Goal: Information Seeking & Learning: Learn about a topic

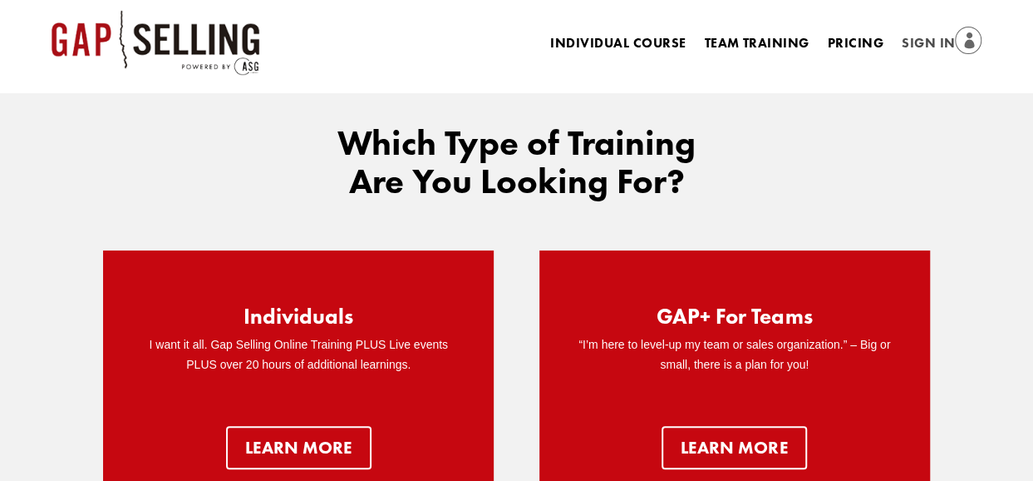
click at [940, 37] on link "Sign In" at bounding box center [942, 43] width 80 height 23
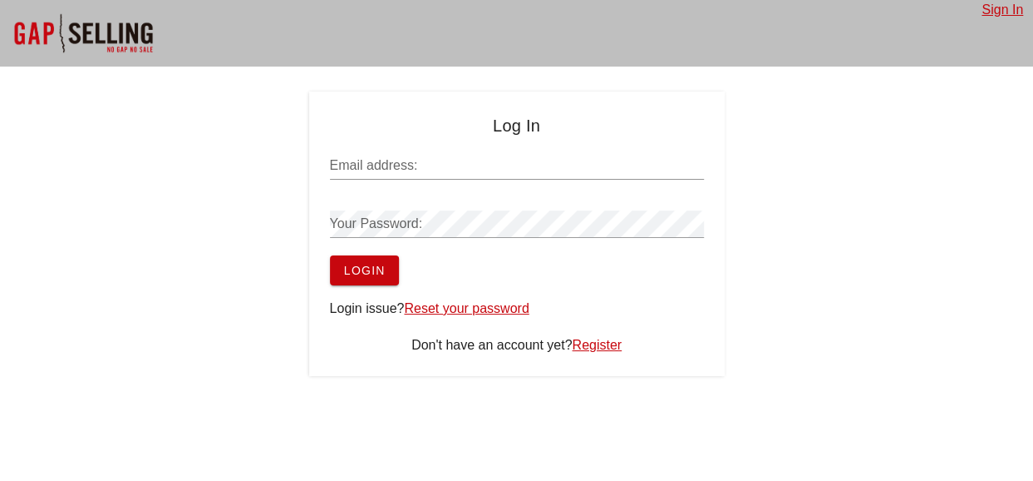
click at [436, 167] on input "Email address:" at bounding box center [517, 165] width 374 height 27
type input "forts21@aol.com"
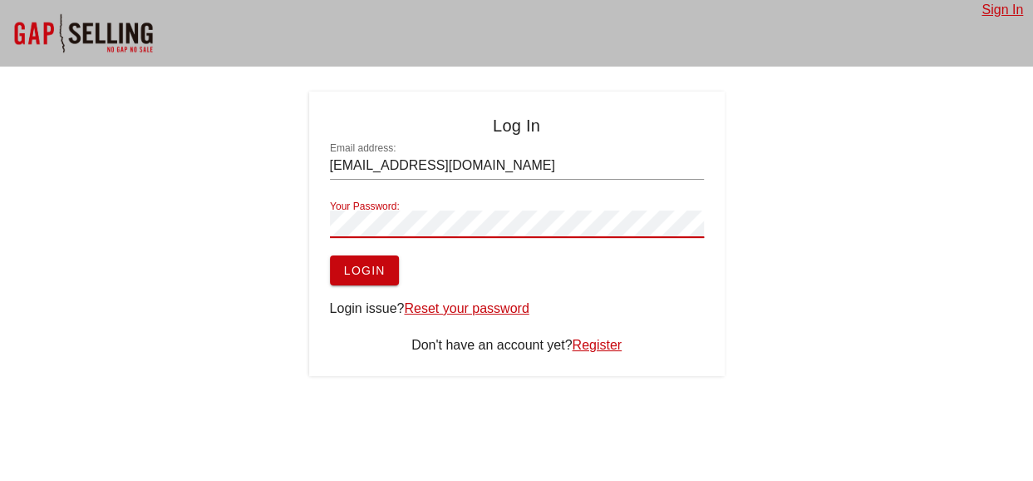
click at [381, 260] on button "Login" at bounding box center [364, 270] width 69 height 30
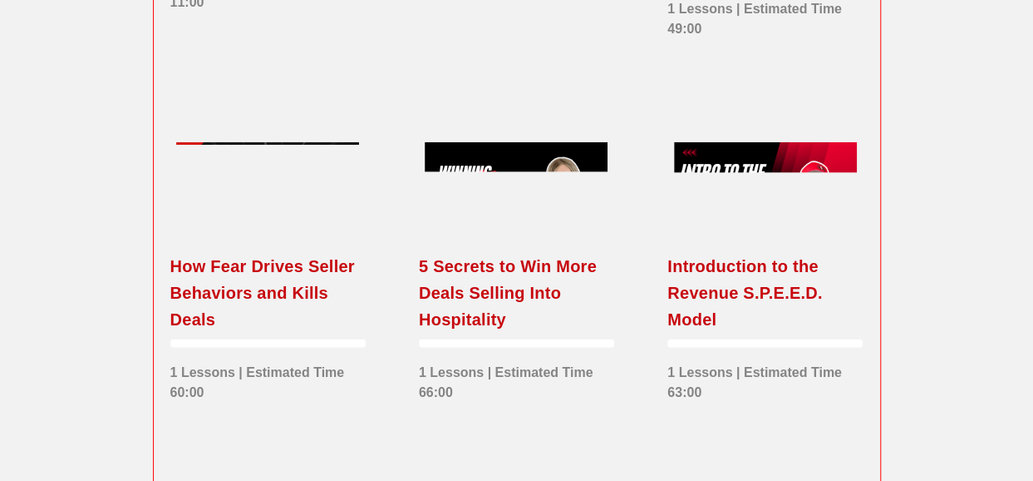
scroll to position [2162, 0]
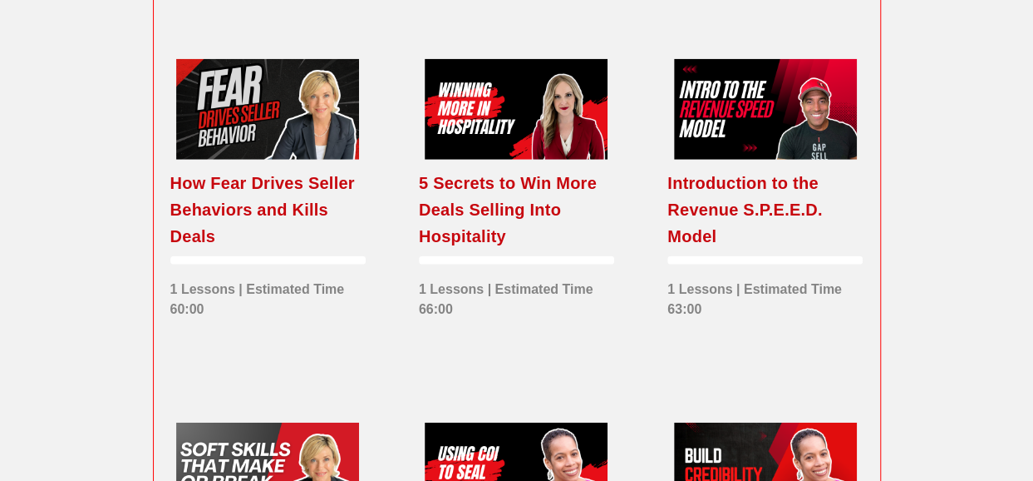
click at [699, 202] on div "Introduction to the Revenue S.P.E.E.D. Model" at bounding box center [765, 210] width 195 height 80
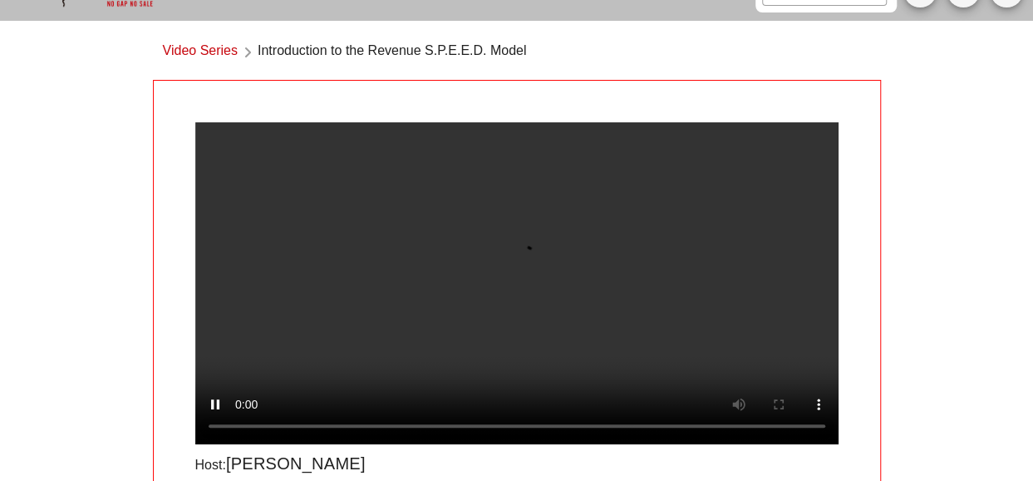
scroll to position [83, 0]
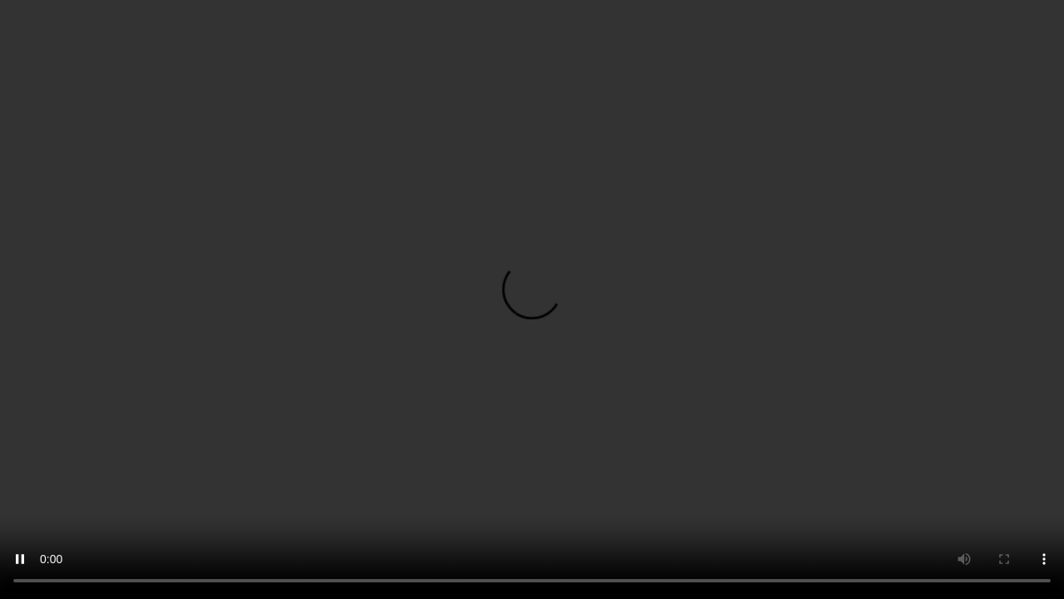
click at [475, 104] on video at bounding box center [532, 299] width 1064 height 599
click at [505, 177] on video at bounding box center [532, 299] width 1064 height 599
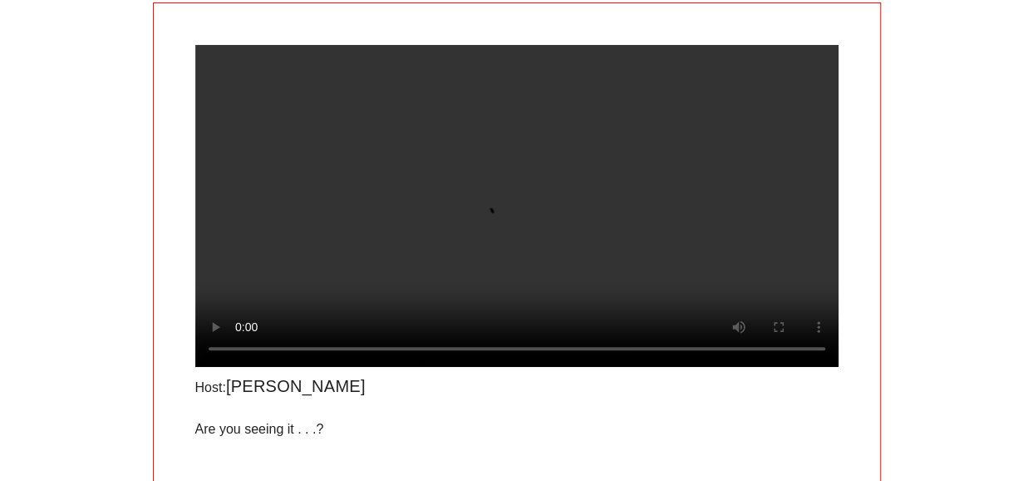
scroll to position [166, 0]
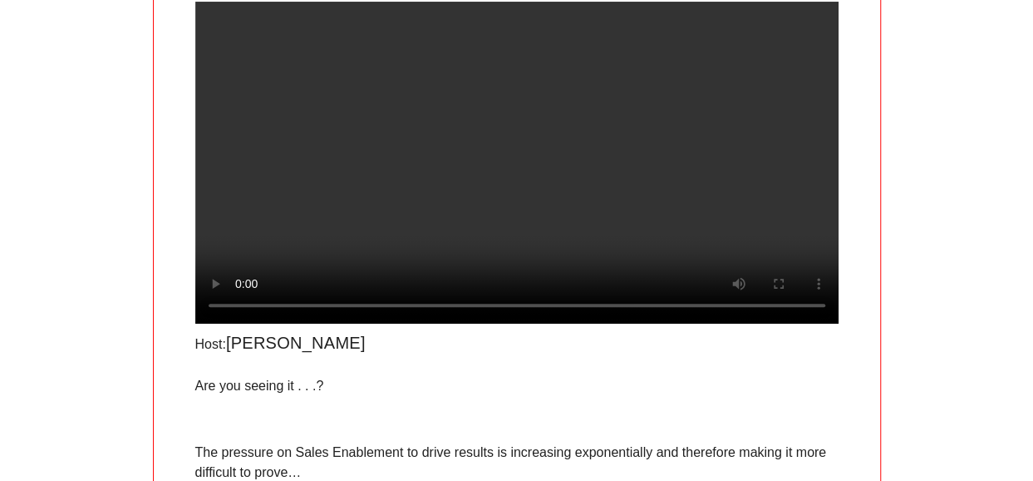
click at [703, 323] on video at bounding box center [516, 163] width 643 height 322
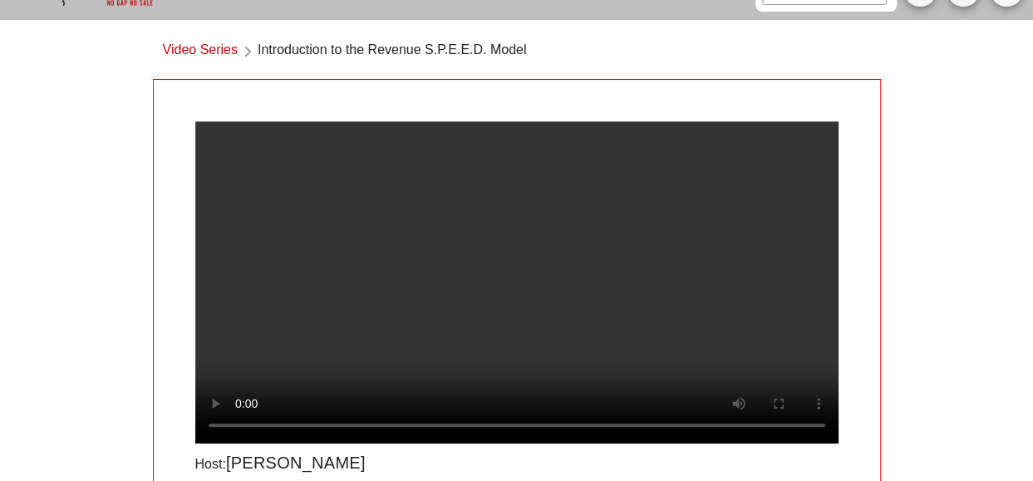
scroll to position [0, 0]
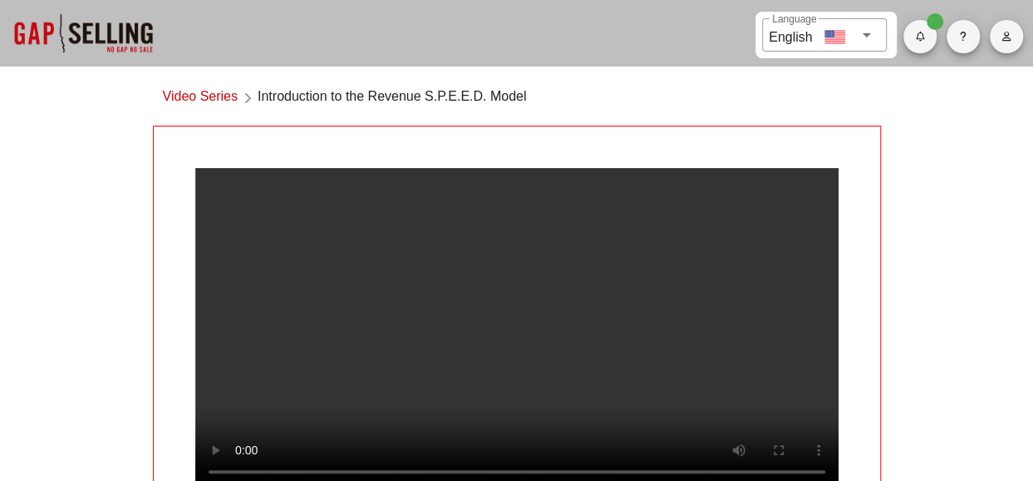
click at [213, 96] on link "Video Series" at bounding box center [200, 97] width 75 height 22
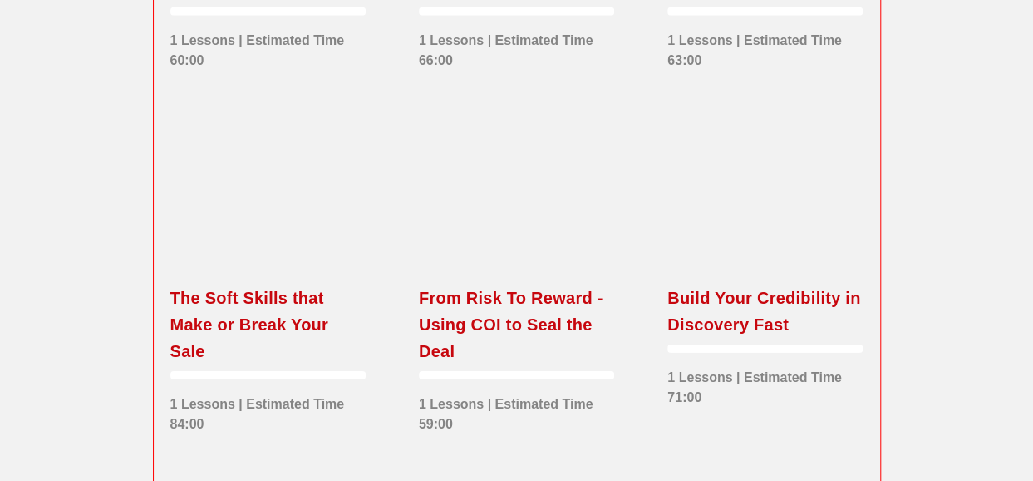
scroll to position [2494, 0]
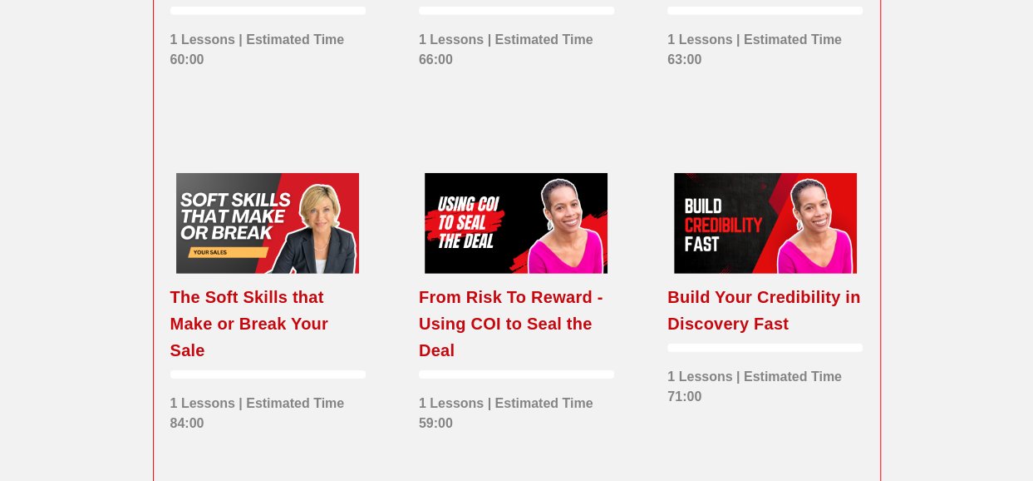
click at [707, 229] on div at bounding box center [765, 223] width 183 height 101
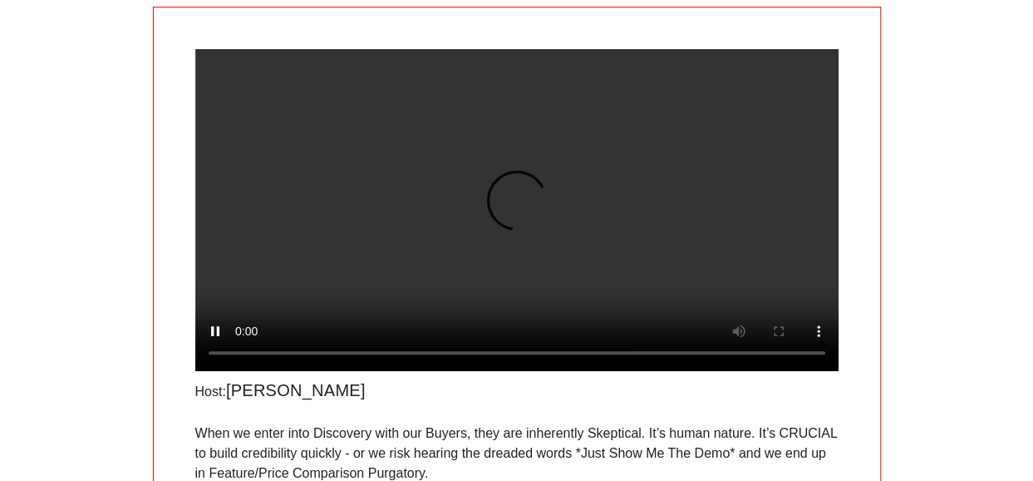
scroll to position [83, 0]
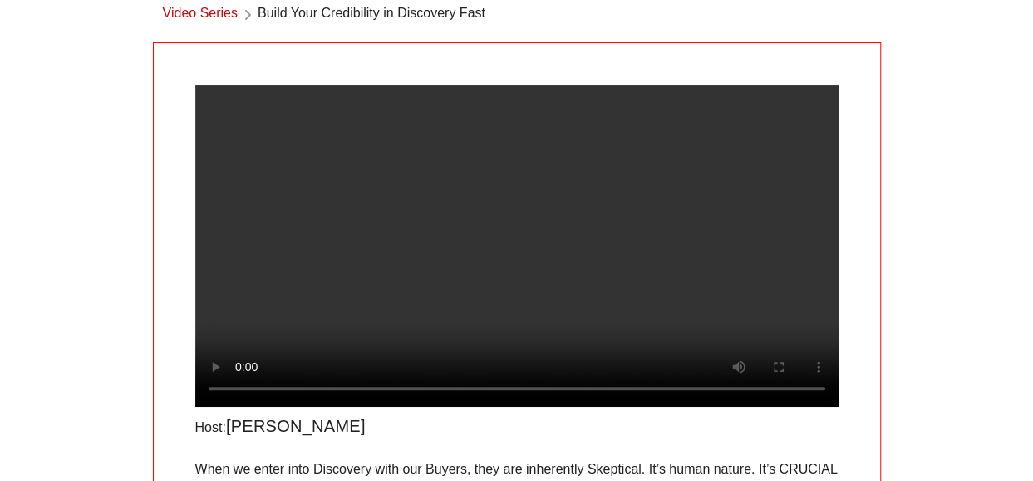
click at [211, 11] on link "Video Series" at bounding box center [200, 14] width 75 height 22
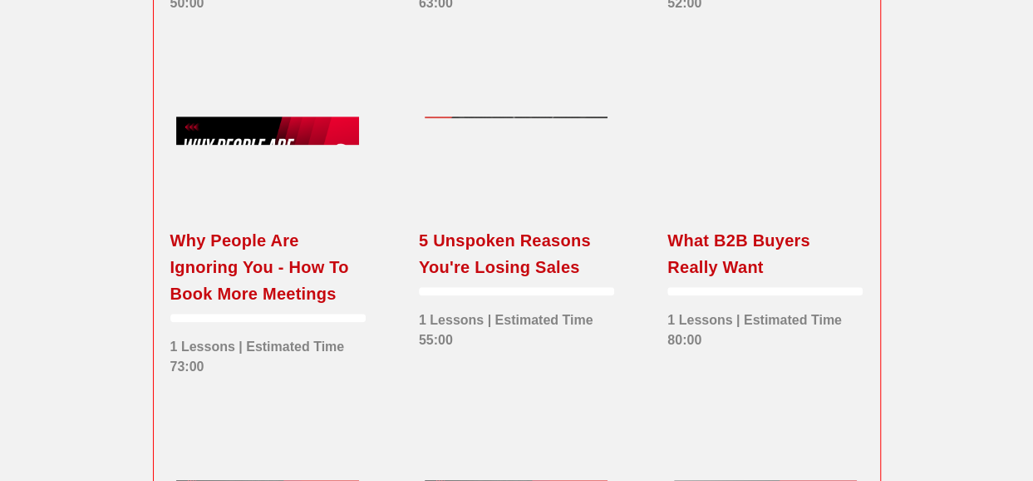
scroll to position [3621, 0]
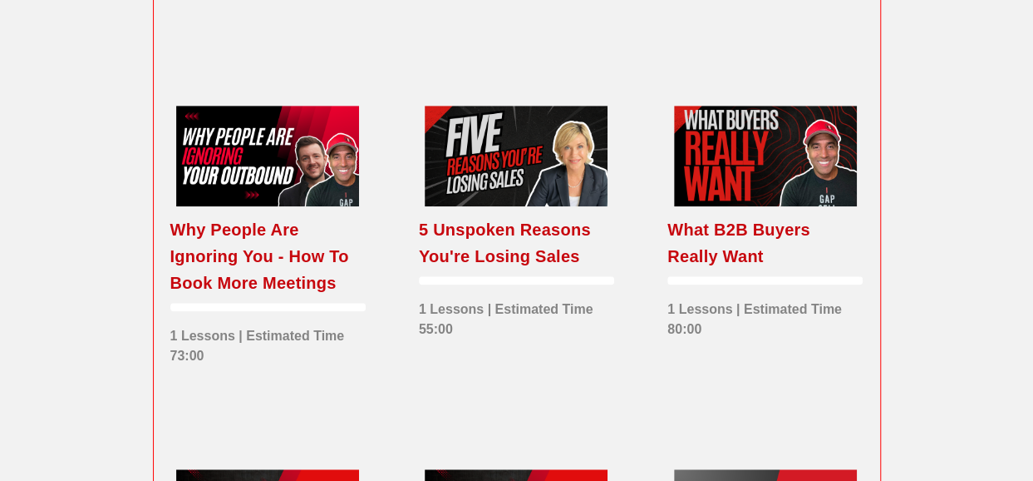
click at [754, 170] on div at bounding box center [765, 156] width 183 height 101
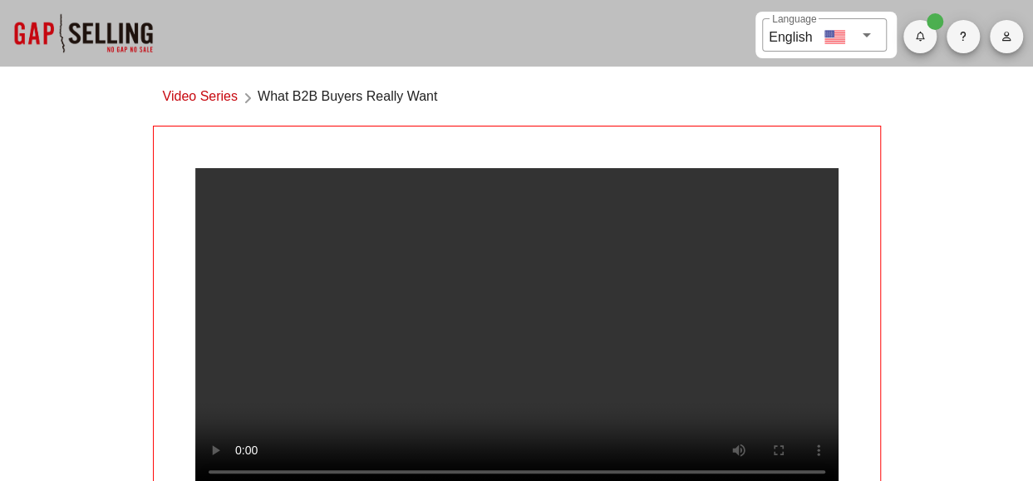
click at [219, 92] on link "Video Series" at bounding box center [200, 97] width 75 height 22
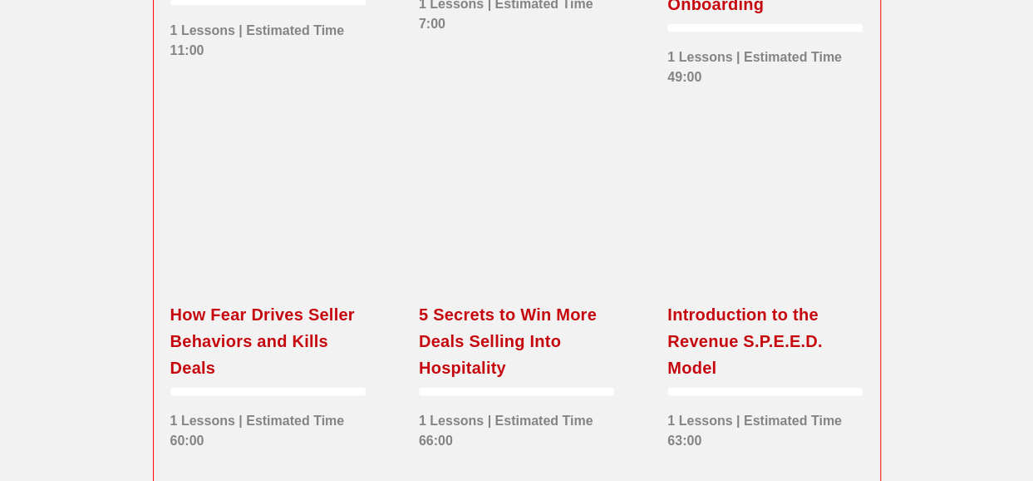
scroll to position [2162, 0]
